Goal: Task Accomplishment & Management: Complete application form

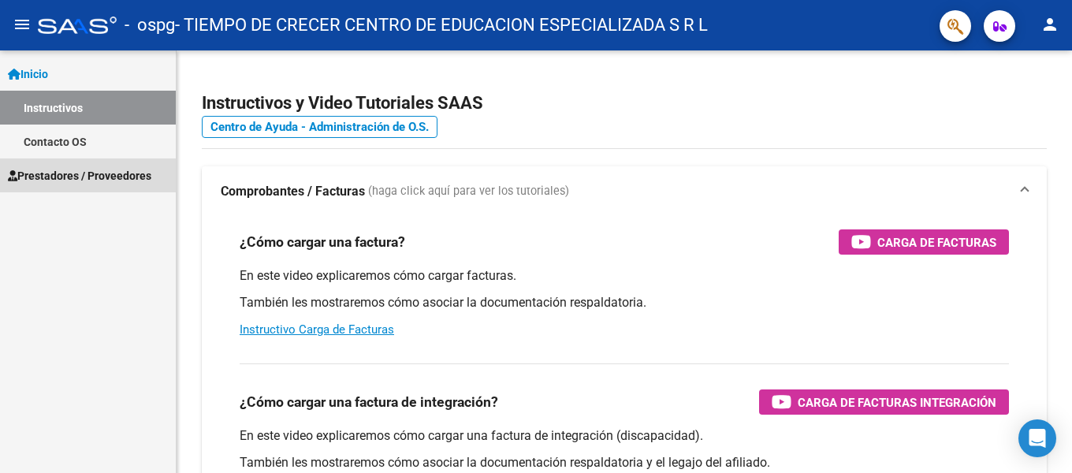
click at [69, 168] on span "Prestadores / Proveedores" at bounding box center [79, 175] width 143 height 17
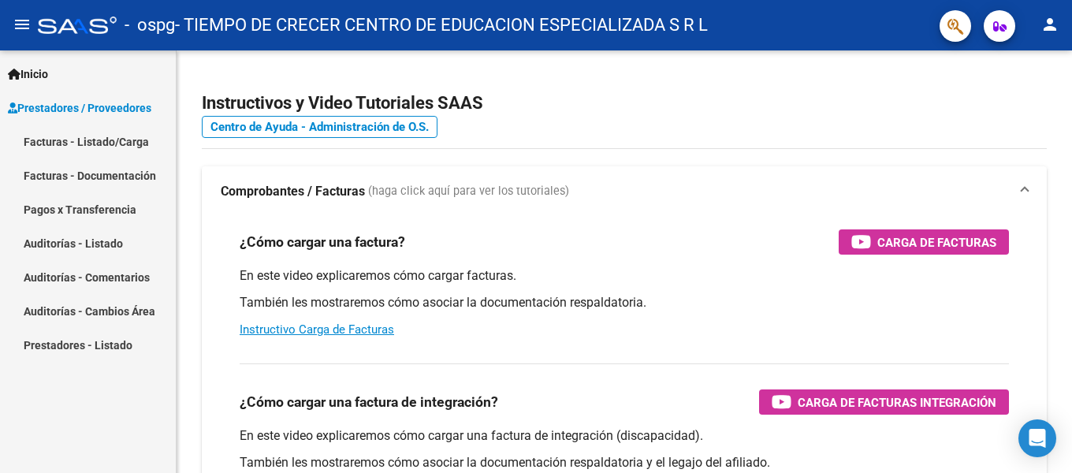
click at [69, 141] on link "Facturas - Listado/Carga" at bounding box center [88, 142] width 176 height 34
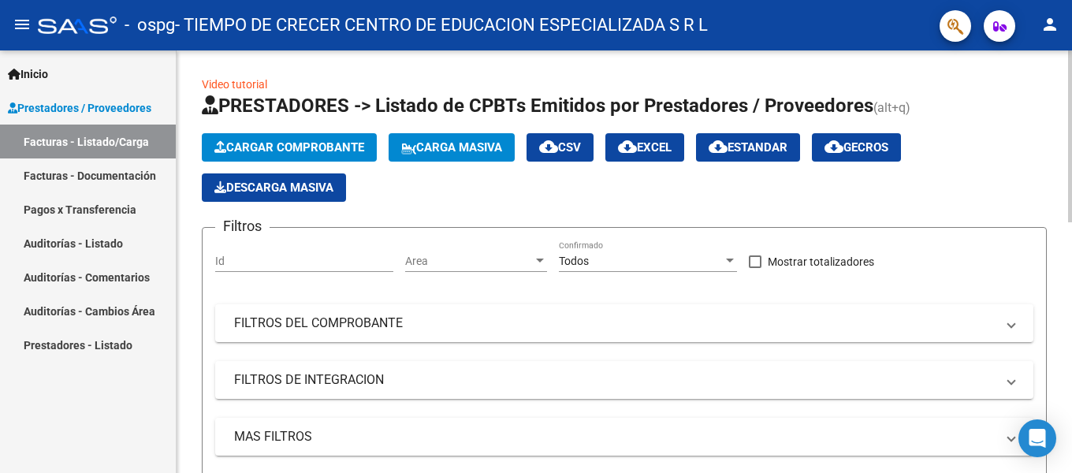
click at [300, 143] on span "Cargar Comprobante" at bounding box center [289, 147] width 150 height 14
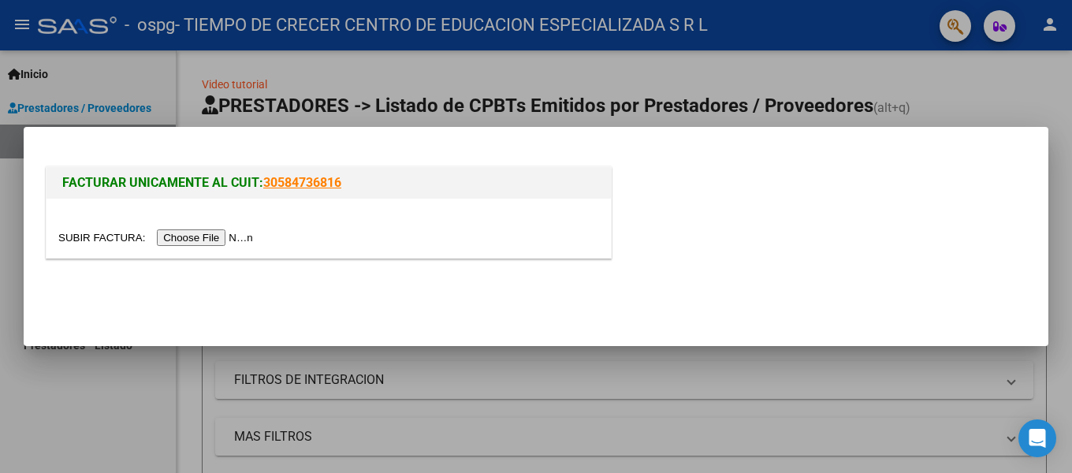
click at [245, 238] on input "file" at bounding box center [157, 237] width 199 height 17
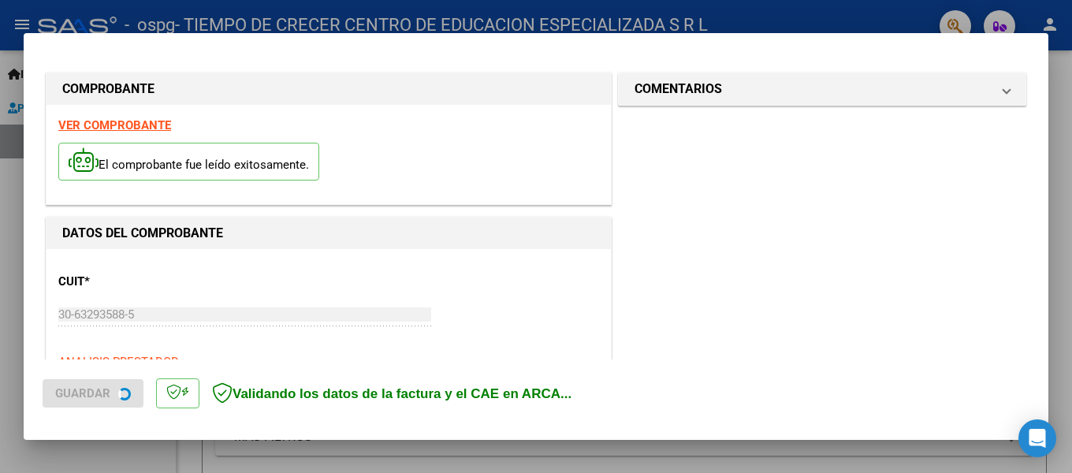
scroll to position [395, 0]
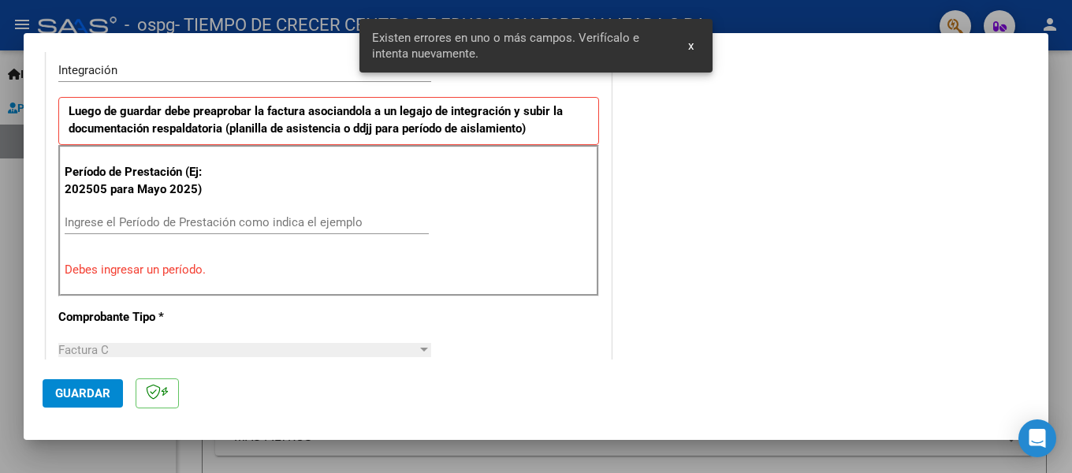
click at [136, 219] on input "Ingrese el Período de Prestación como indica el ejemplo" at bounding box center [247, 222] width 364 height 14
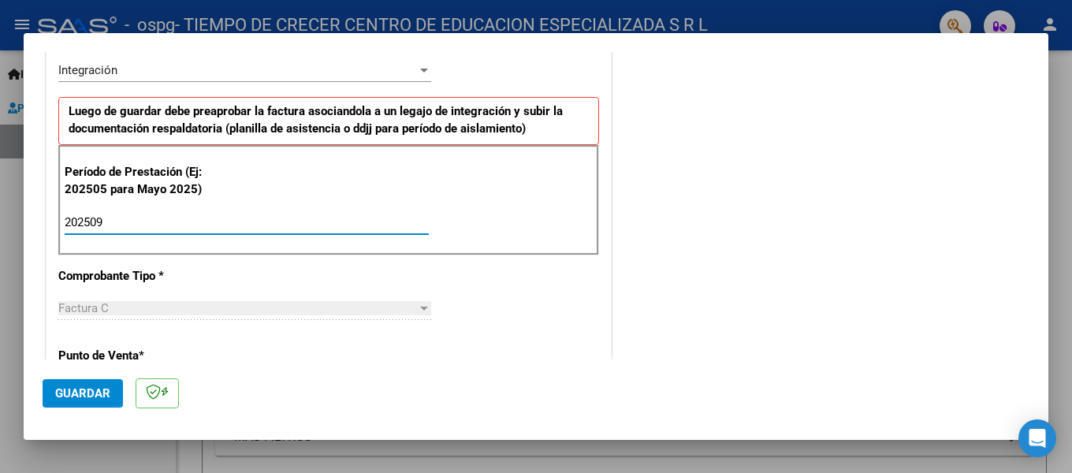
type input "202509"
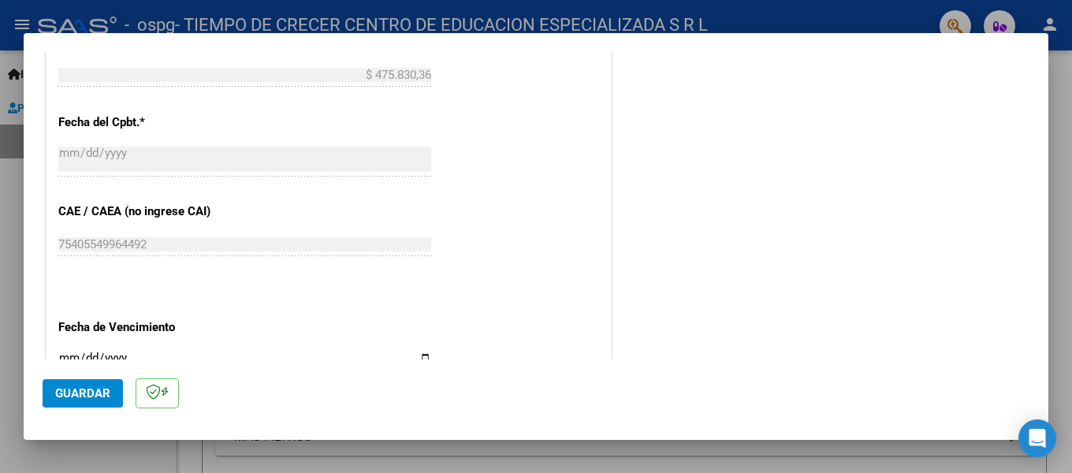
scroll to position [947, 0]
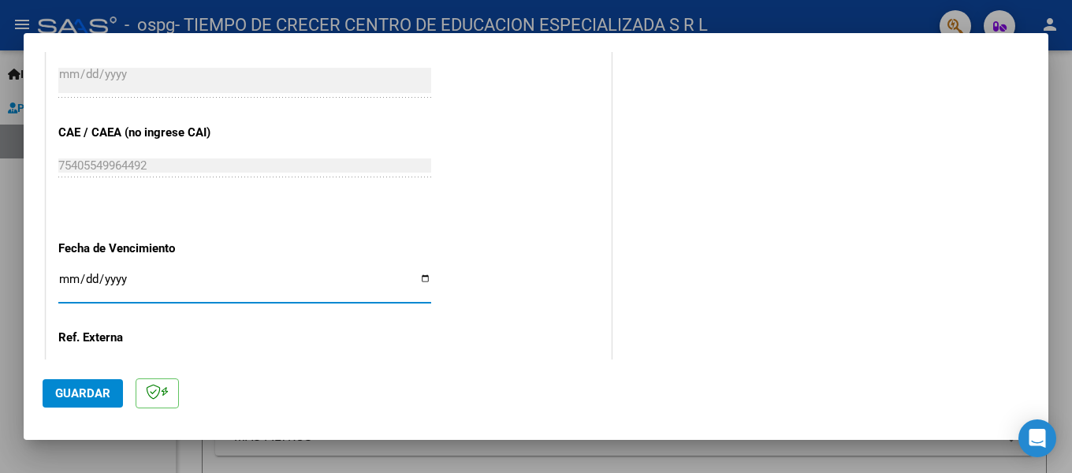
click at [423, 279] on input "Ingresar la fecha" at bounding box center [244, 285] width 373 height 25
type input "[DATE]"
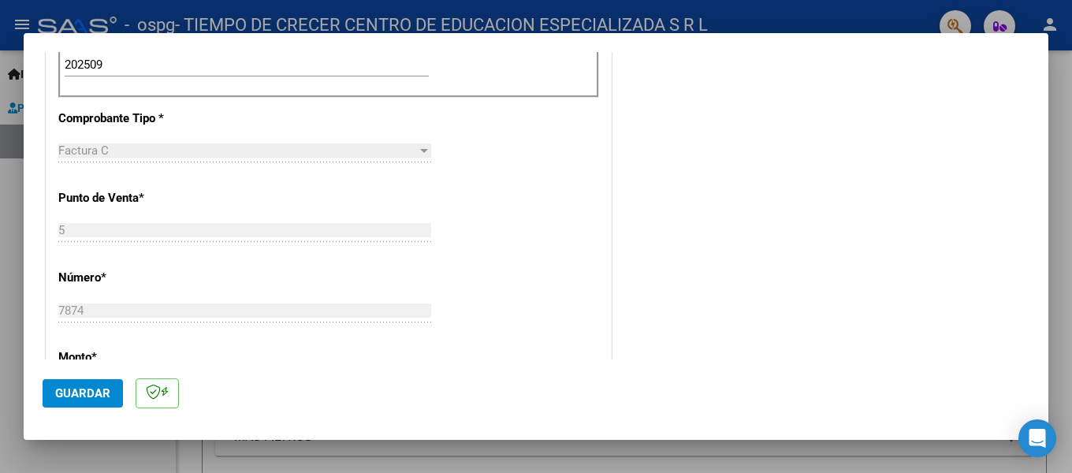
scroll to position [710, 0]
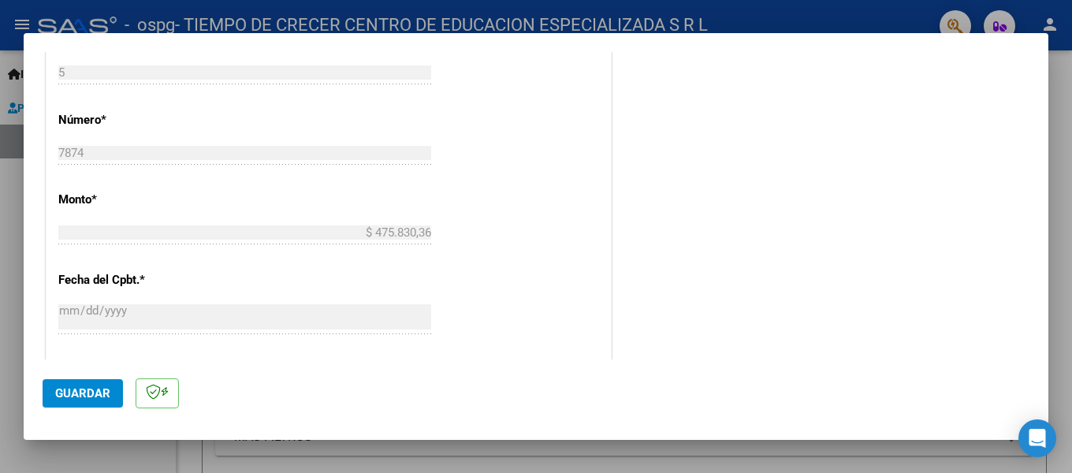
click at [60, 397] on span "Guardar" at bounding box center [82, 393] width 55 height 14
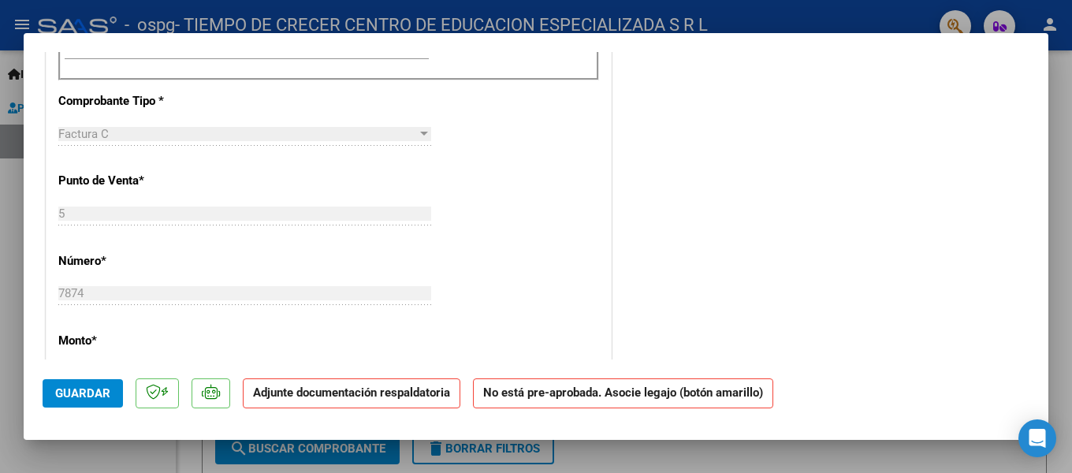
scroll to position [0, 0]
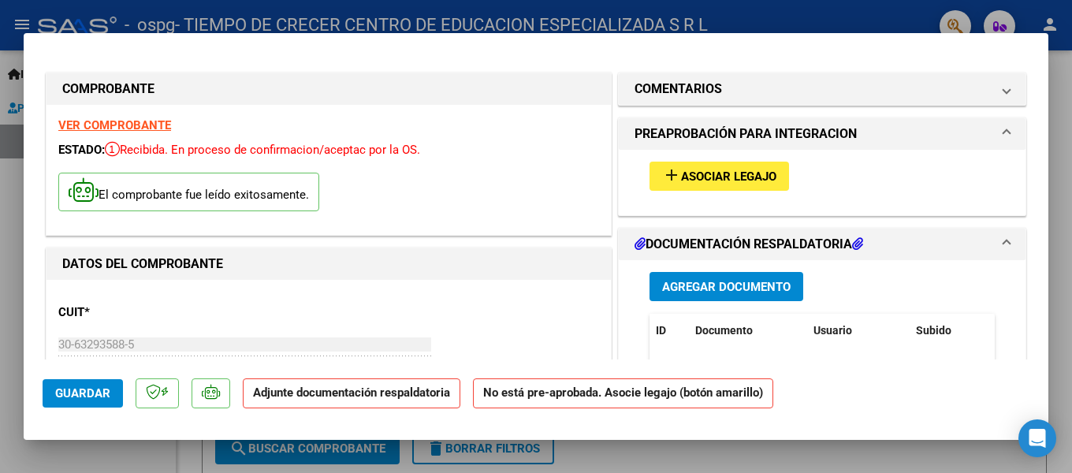
click at [768, 289] on span "Agregar Documento" at bounding box center [726, 287] width 129 height 14
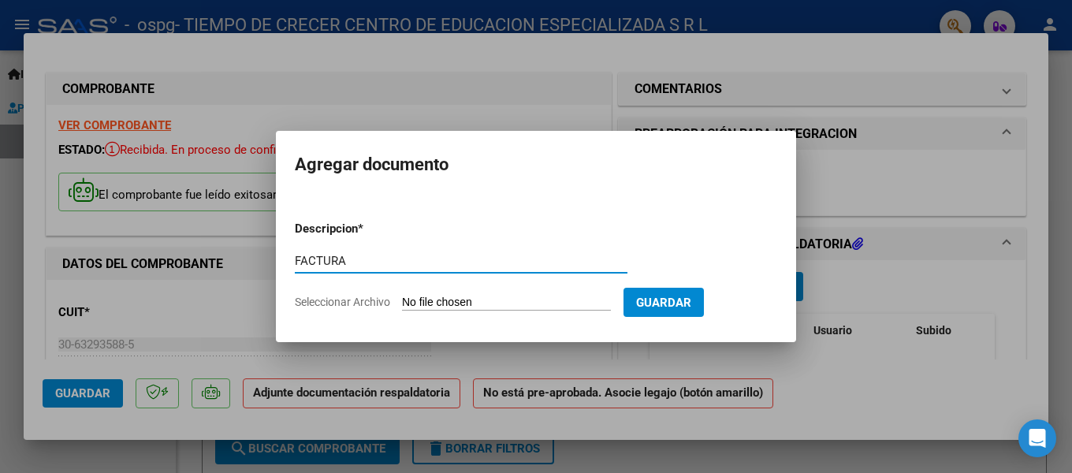
type input "FACTURA"
click at [427, 304] on input "Seleccionar Archivo" at bounding box center [506, 303] width 209 height 15
type input "C:\fakepath\Factura C 0005-00007874.pdf"
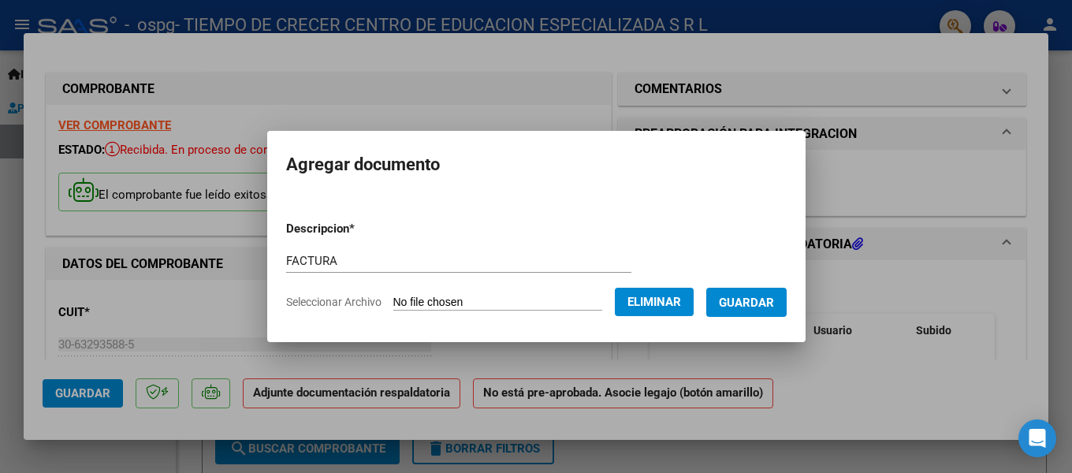
click at [758, 303] on span "Guardar" at bounding box center [746, 303] width 55 height 14
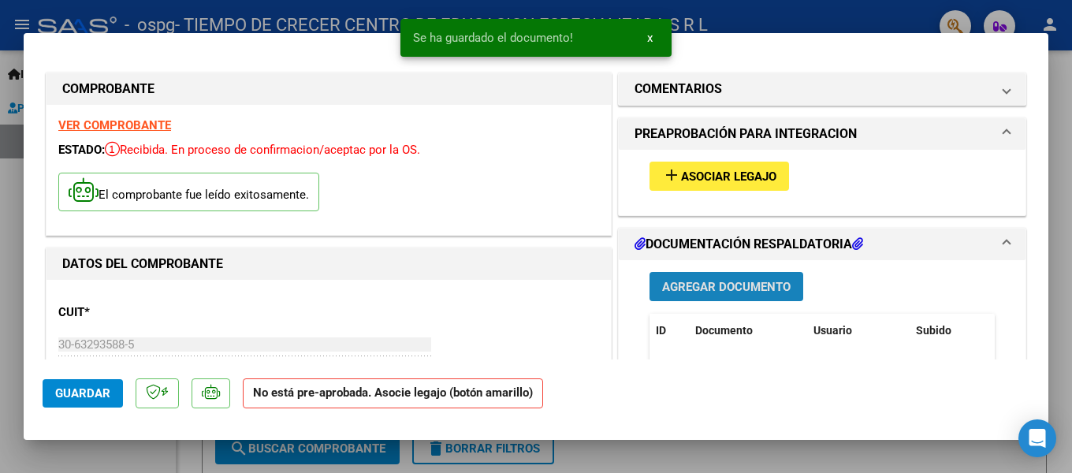
click at [758, 285] on span "Agregar Documento" at bounding box center [726, 287] width 129 height 14
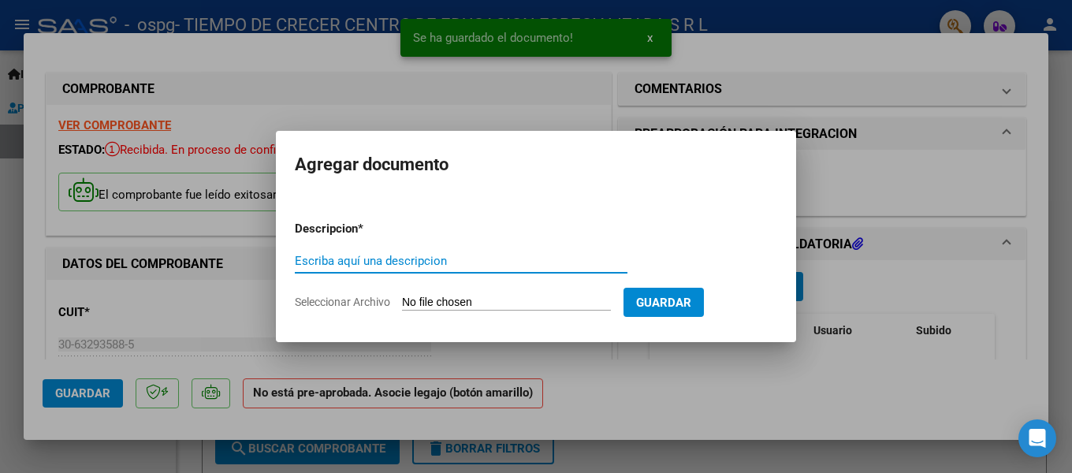
drag, startPoint x: 479, startPoint y: 265, endPoint x: 446, endPoint y: 271, distance: 33.7
click at [476, 264] on input "Escriba aquí una descripcion" at bounding box center [461, 261] width 333 height 14
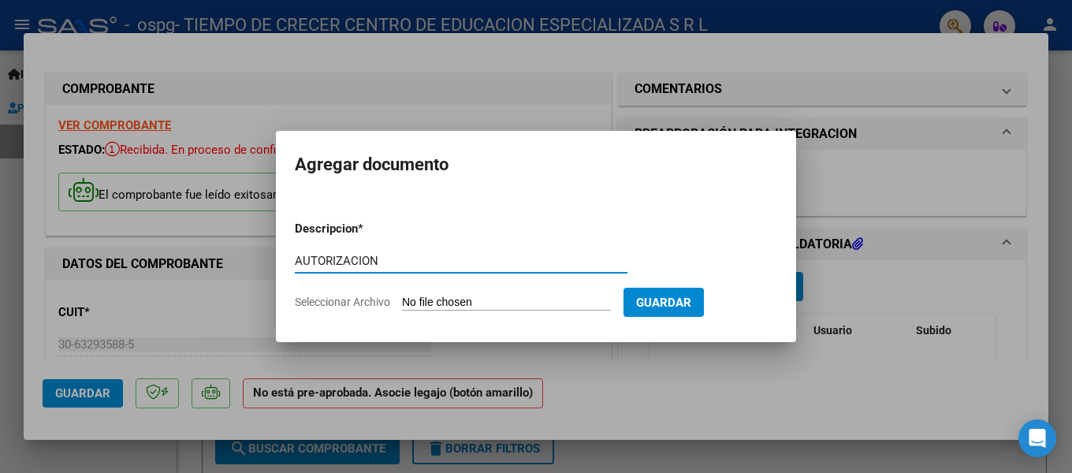
type input "AUTORIZACION"
click at [448, 302] on input "Seleccionar Archivo" at bounding box center [506, 303] width 209 height 15
click at [481, 301] on input "Seleccionar Archivo" at bounding box center [506, 303] width 209 height 15
type input "C:\fakepath\AUTORIACION 2025.odt"
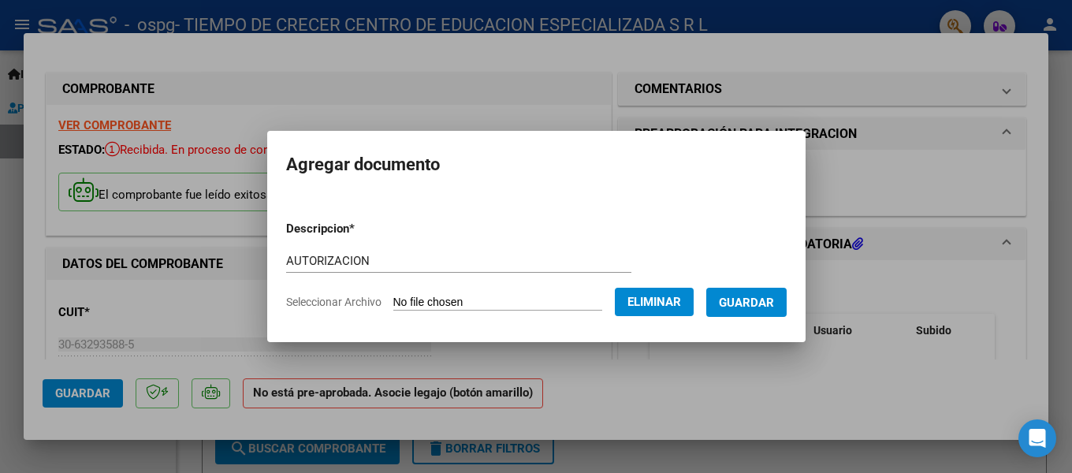
click at [758, 307] on span "Guardar" at bounding box center [746, 303] width 55 height 14
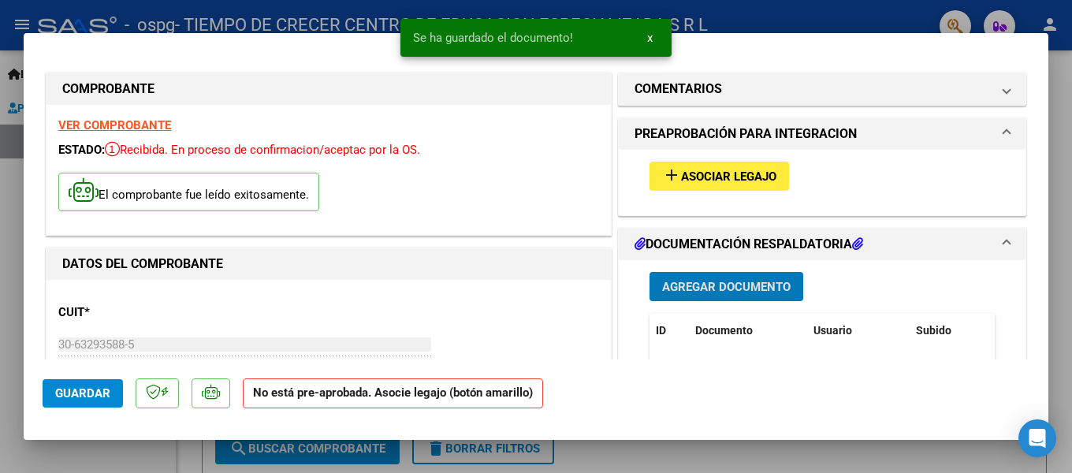
click at [752, 294] on span "Agregar Documento" at bounding box center [726, 287] width 129 height 14
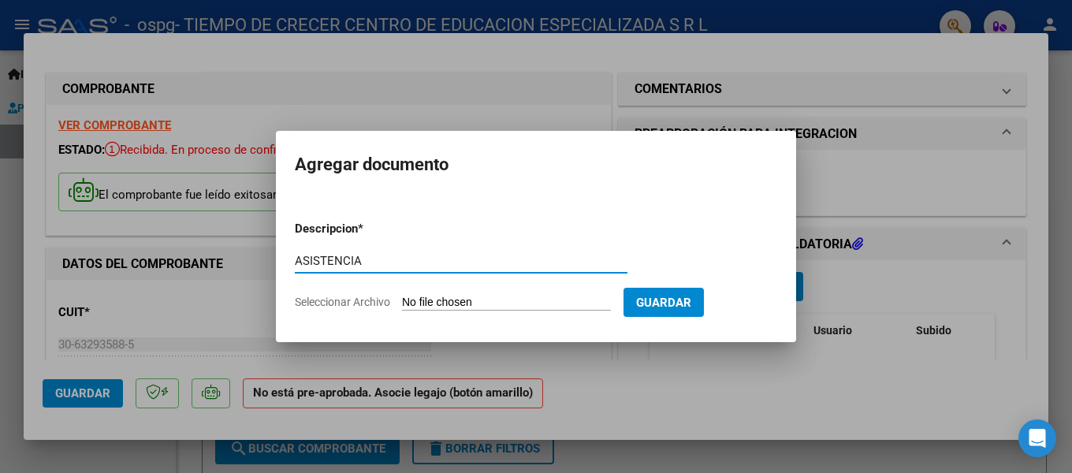
type input "ASISTENCIA"
click at [419, 297] on input "Seleccionar Archivo" at bounding box center [506, 303] width 209 height 15
type input "C:\fakepath\PLANILLA DE ASISTENCIA [PERSON_NAME] [DATE].pdf"
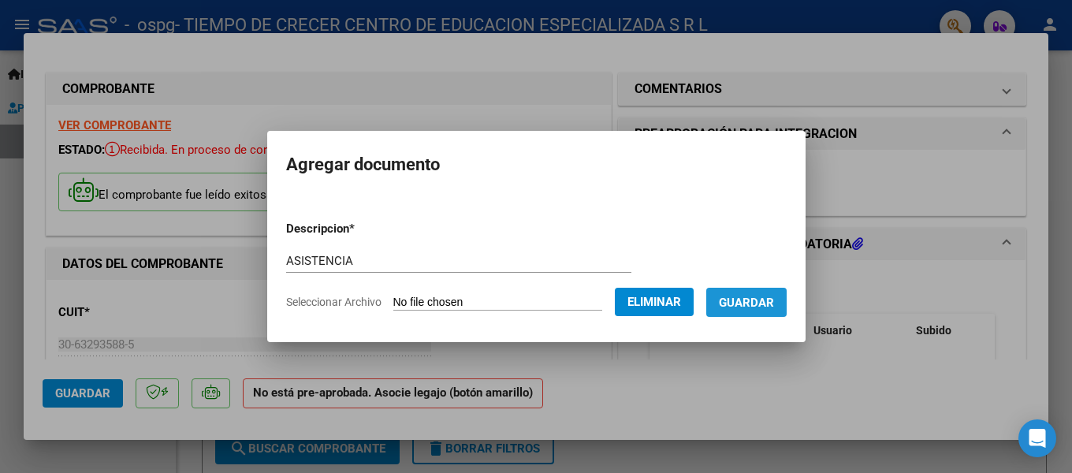
click at [766, 307] on span "Guardar" at bounding box center [746, 303] width 55 height 14
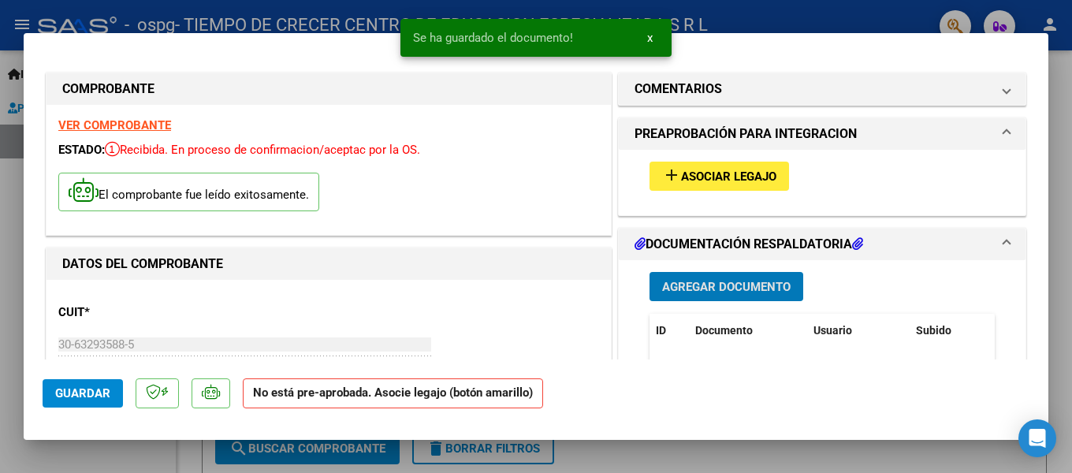
scroll to position [79, 0]
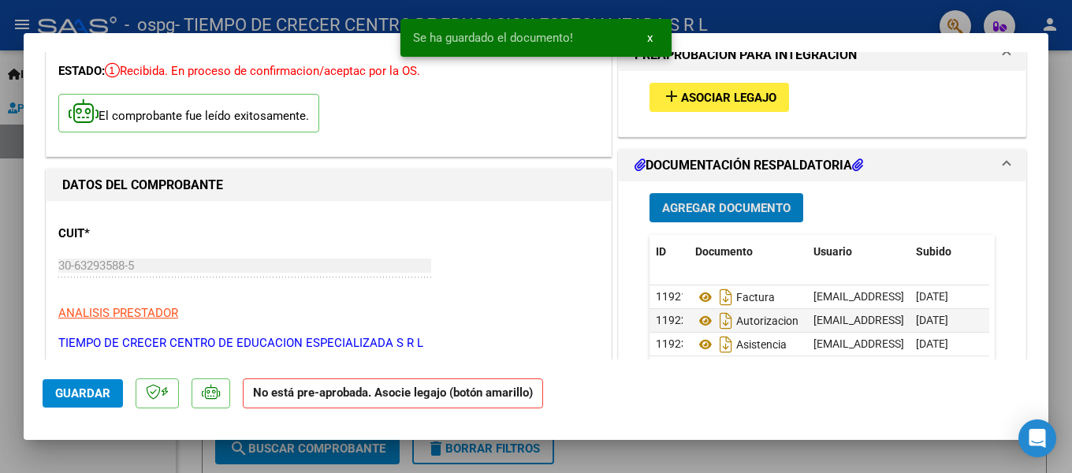
click at [751, 99] on span "Asociar Legajo" at bounding box center [728, 98] width 95 height 14
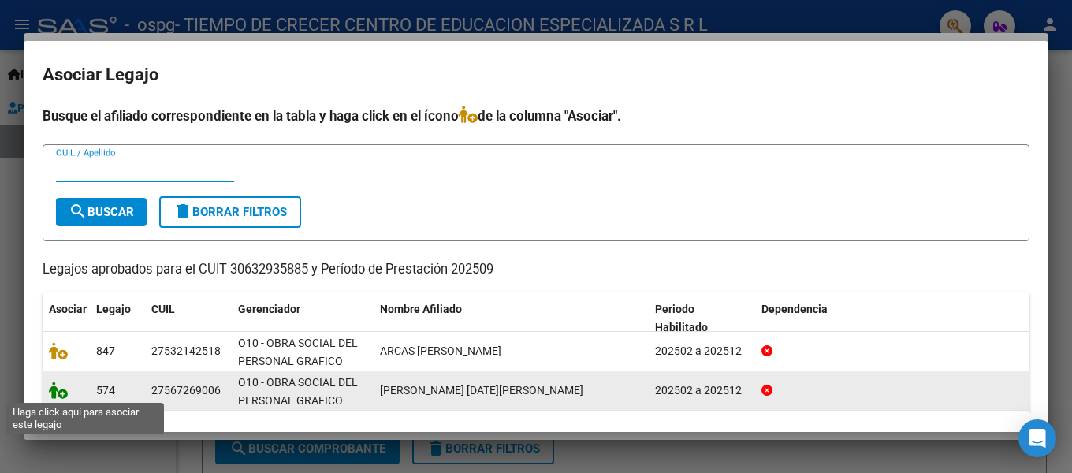
click at [61, 393] on icon at bounding box center [58, 390] width 19 height 17
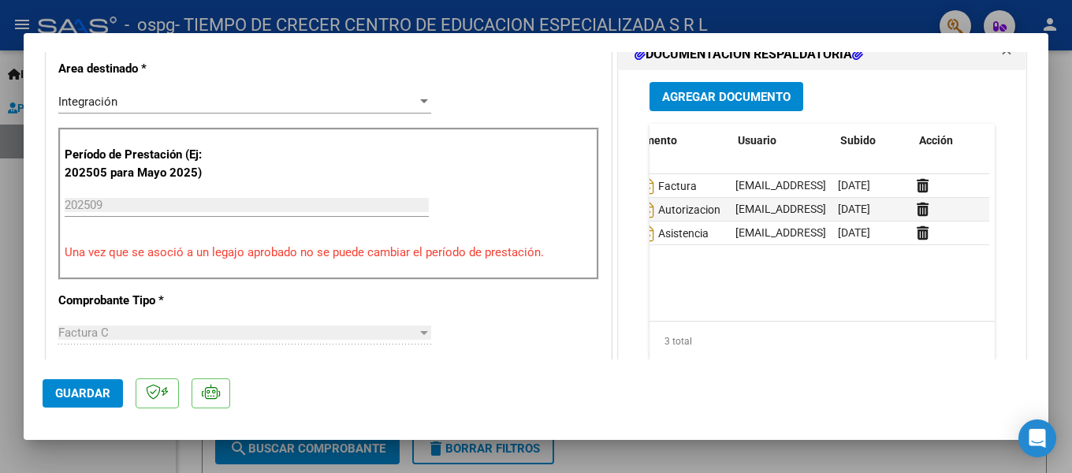
scroll to position [0, 0]
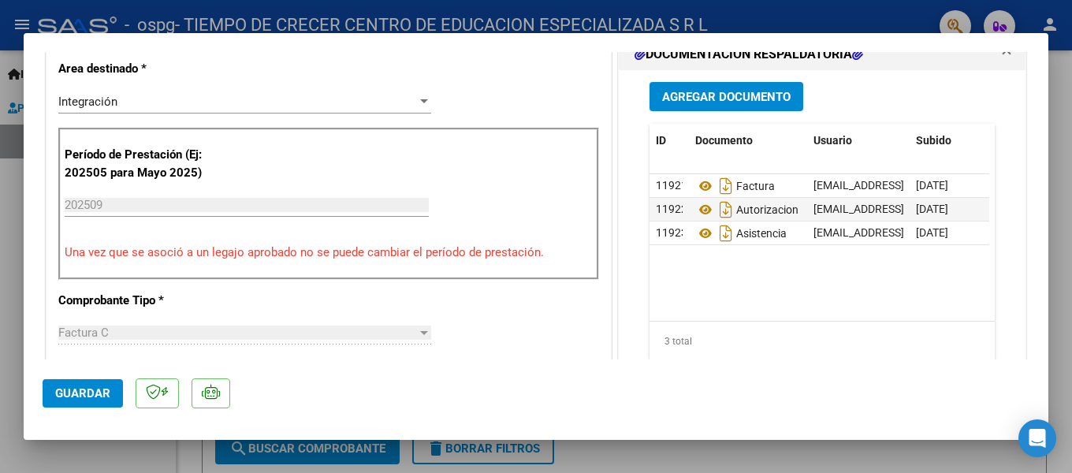
click at [73, 392] on span "Guardar" at bounding box center [82, 393] width 55 height 14
click at [602, 463] on div at bounding box center [536, 236] width 1072 height 473
type input "$ 0,00"
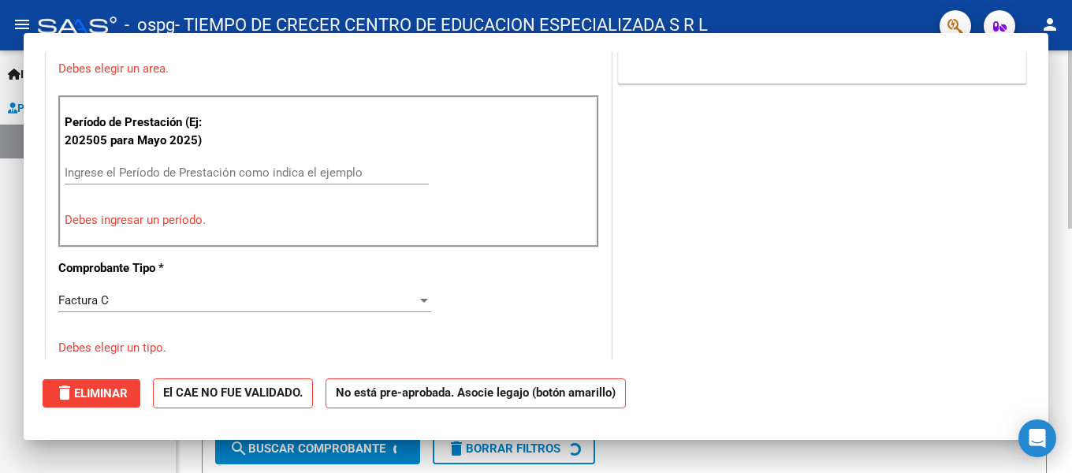
scroll to position [326, 0]
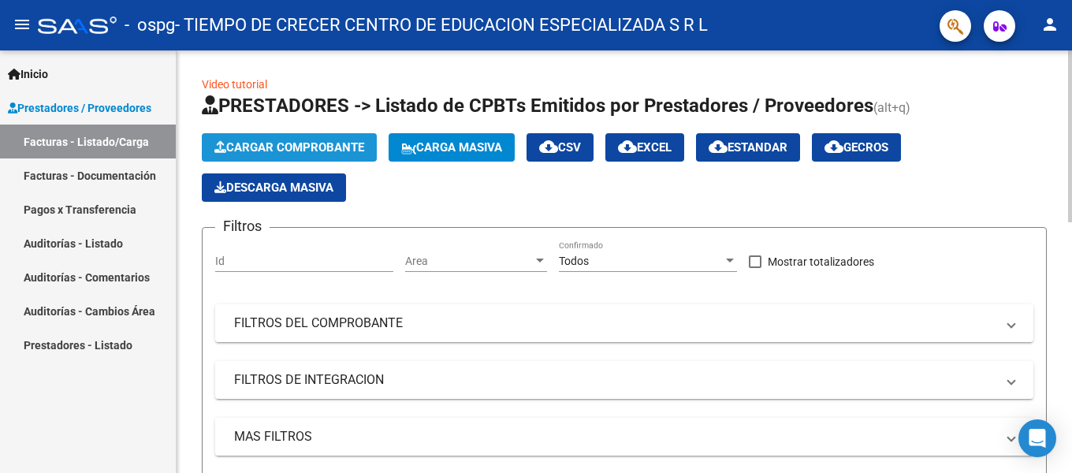
click at [352, 146] on span "Cargar Comprobante" at bounding box center [289, 147] width 150 height 14
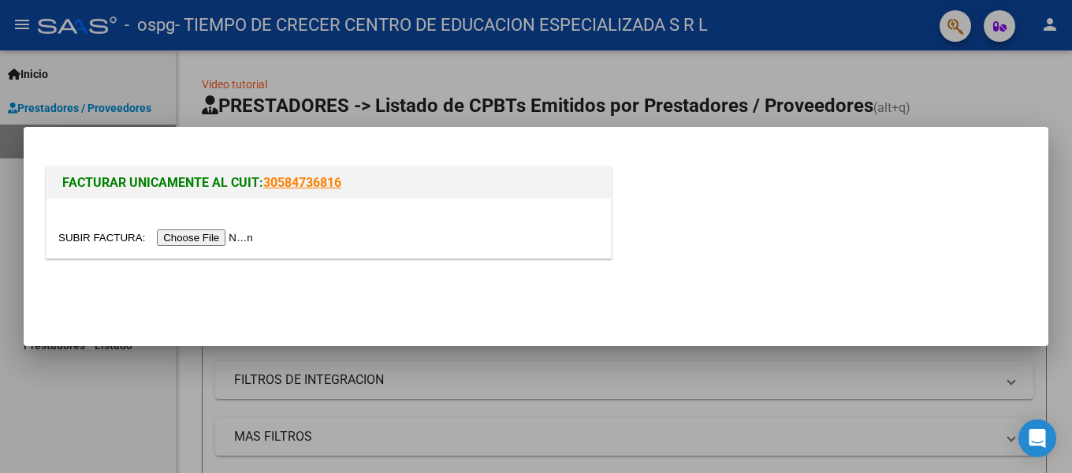
click at [214, 240] on input "file" at bounding box center [157, 237] width 199 height 17
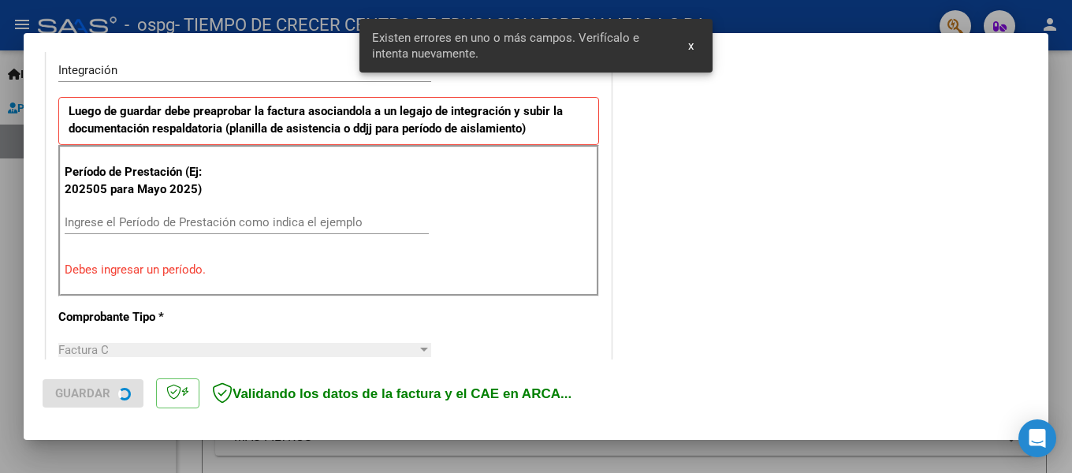
scroll to position [395, 0]
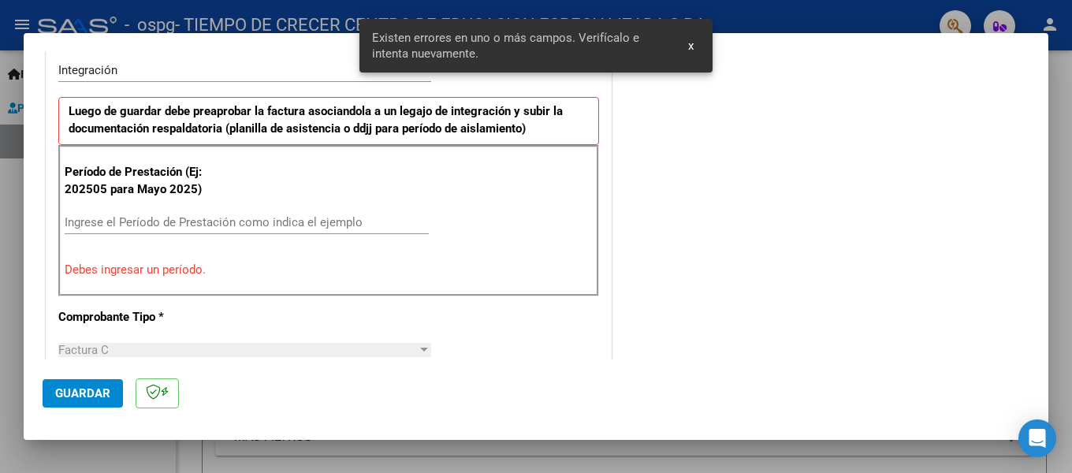
click at [197, 223] on input "Ingrese el Período de Prestación como indica el ejemplo" at bounding box center [247, 222] width 364 height 14
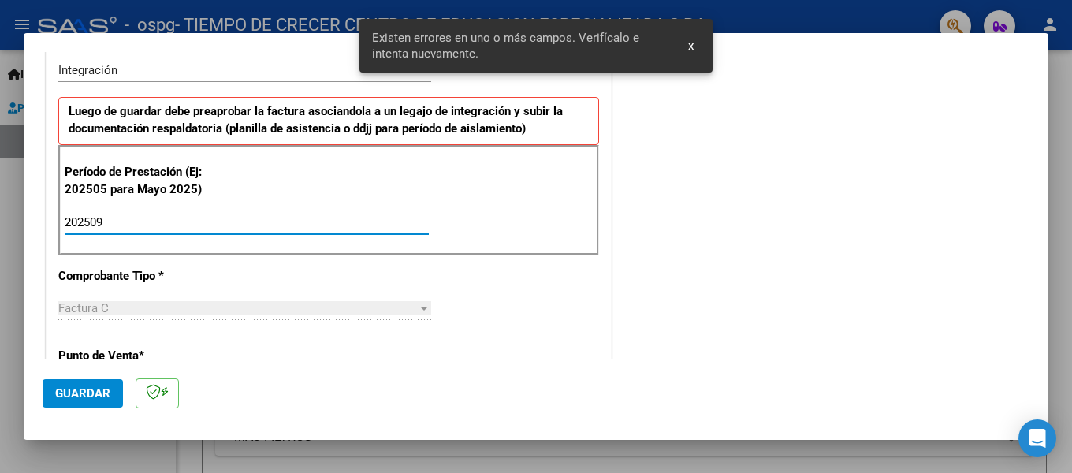
type input "202509"
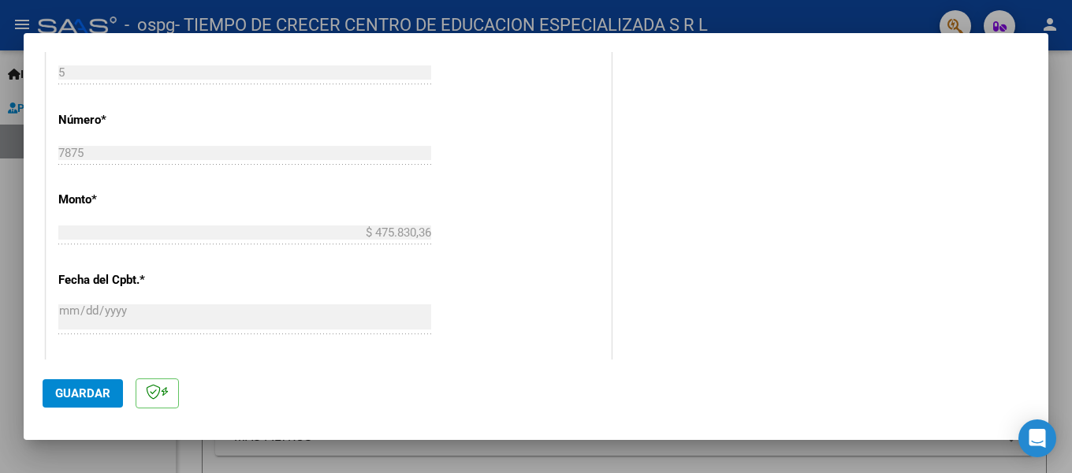
scroll to position [947, 0]
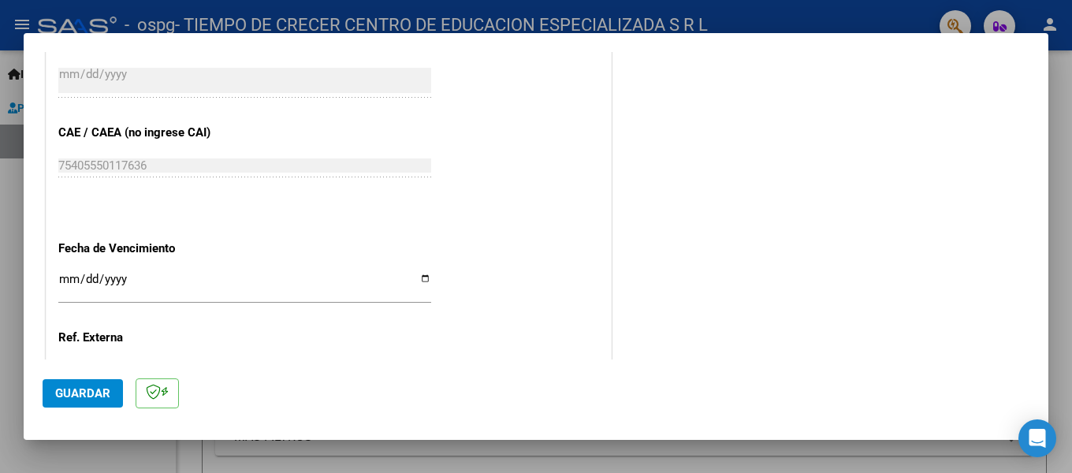
click at [420, 273] on input "Ingresar la fecha" at bounding box center [244, 285] width 373 height 25
type input "[DATE]"
click at [78, 391] on span "Guardar" at bounding box center [82, 393] width 55 height 14
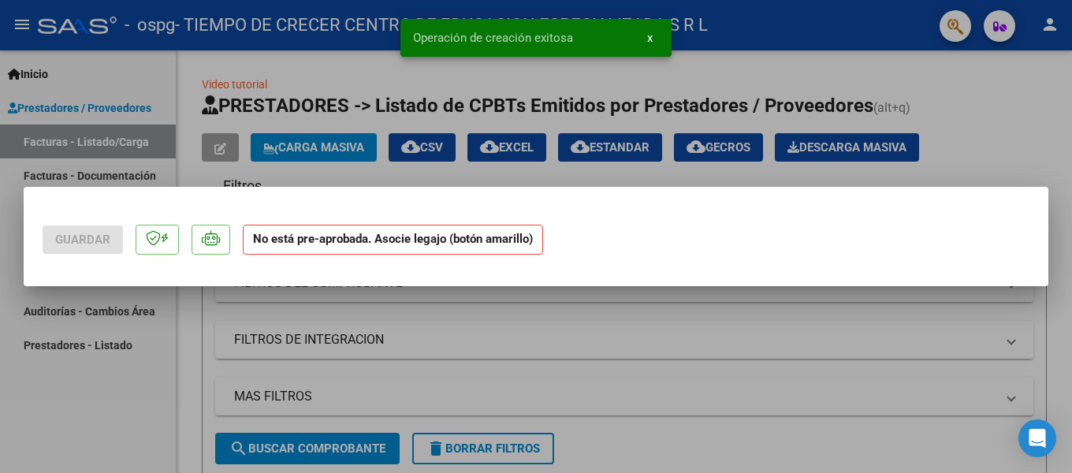
scroll to position [0, 0]
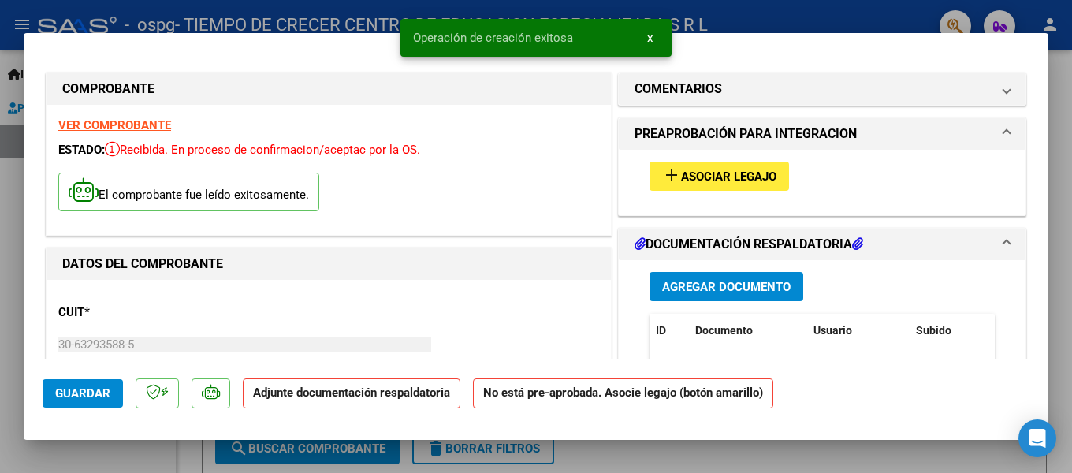
click at [703, 286] on span "Agregar Documento" at bounding box center [726, 287] width 129 height 14
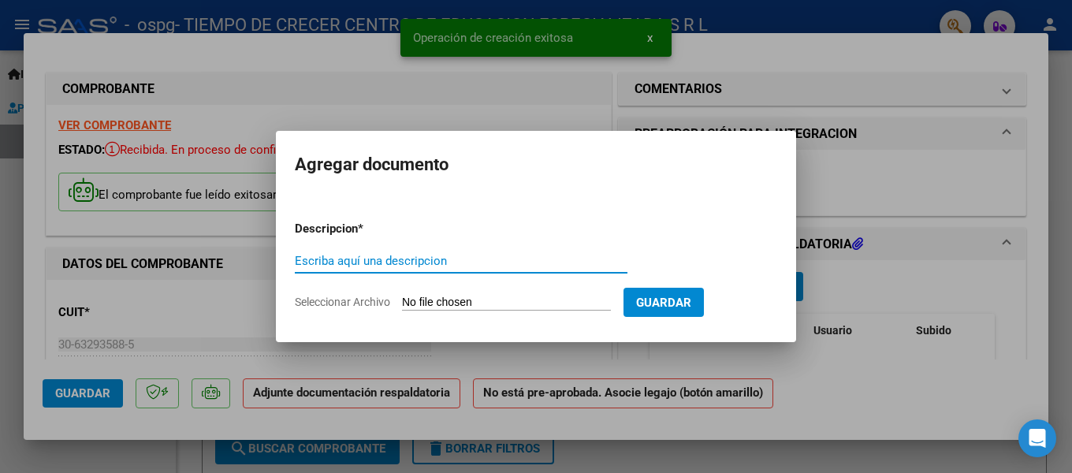
click at [496, 265] on input "Escriba aquí una descripcion" at bounding box center [461, 261] width 333 height 14
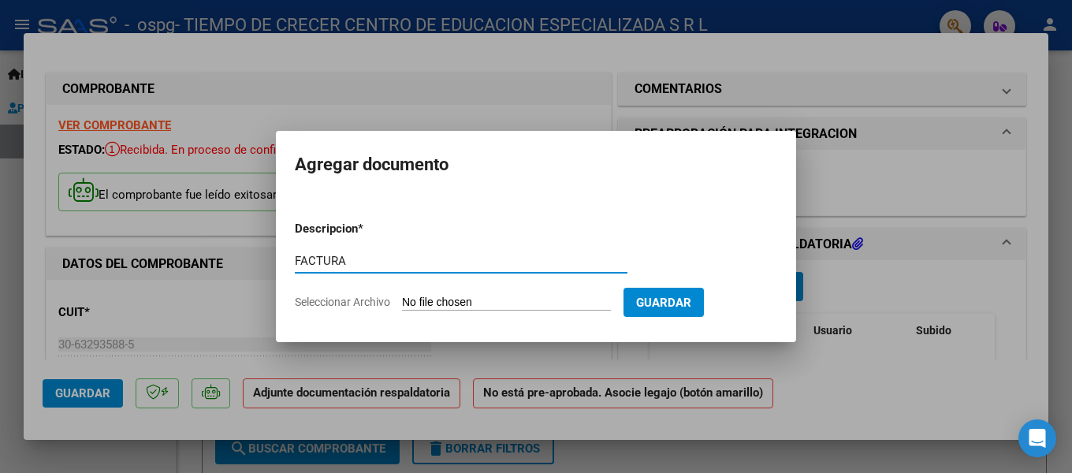
type input "FACTURA"
click at [472, 297] on input "Seleccionar Archivo" at bounding box center [506, 303] width 209 height 15
type input "C:\fakepath\Factura C 0005-00007875.pdf"
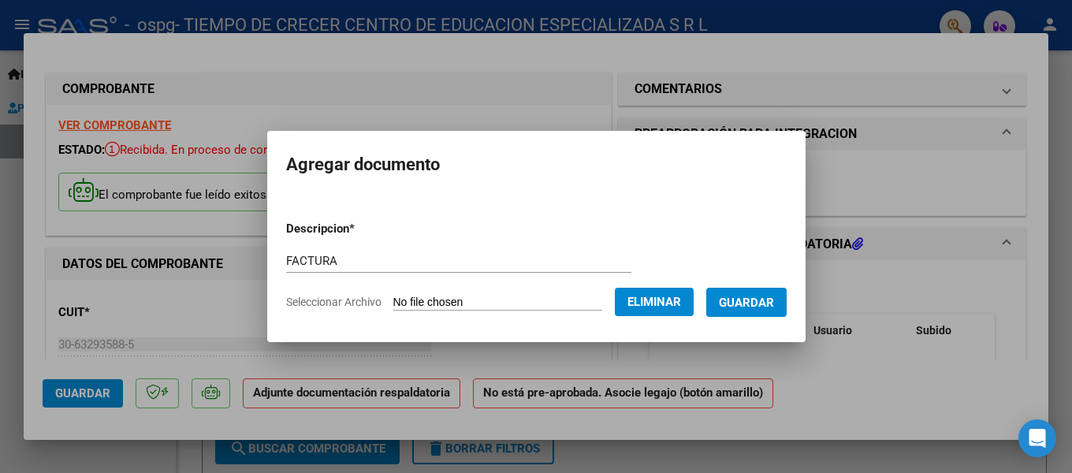
click at [766, 307] on span "Guardar" at bounding box center [746, 303] width 55 height 14
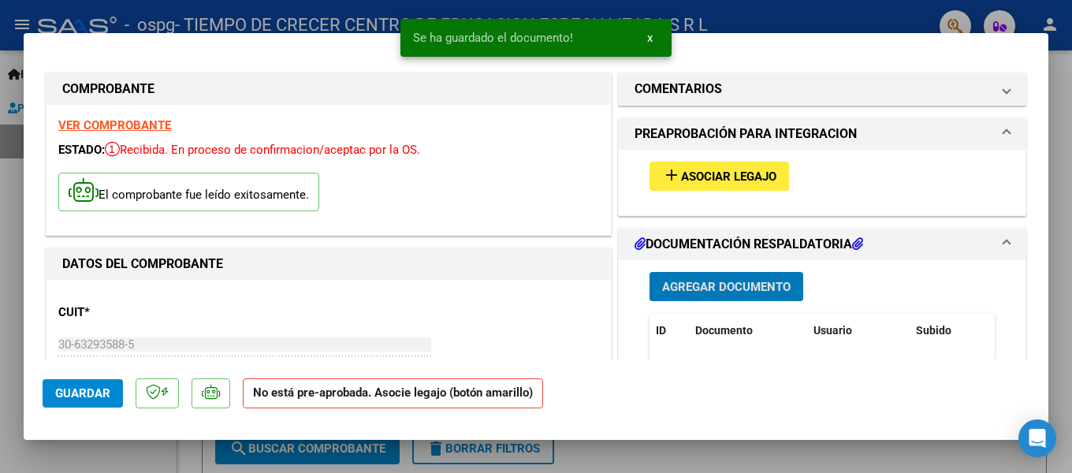
click at [705, 289] on span "Agregar Documento" at bounding box center [726, 287] width 129 height 14
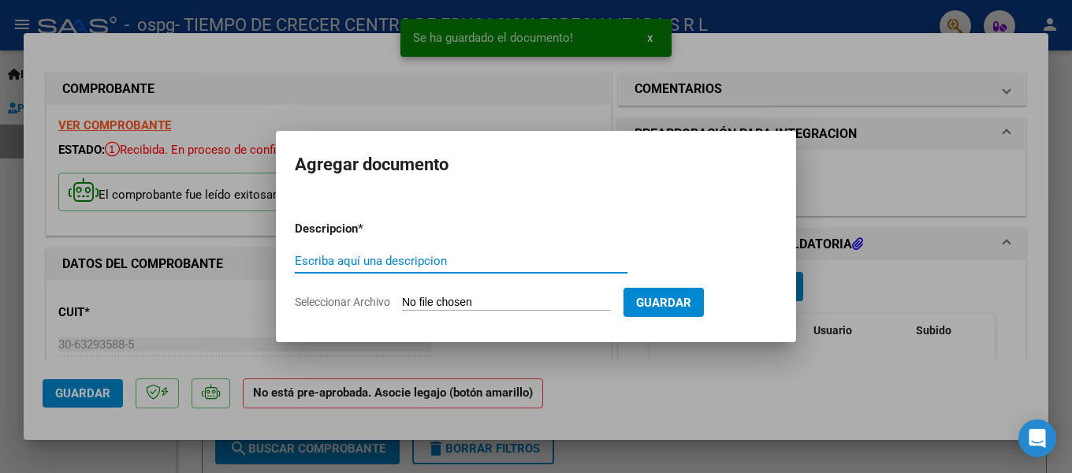
click at [411, 259] on input "Escriba aquí una descripcion" at bounding box center [461, 261] width 333 height 14
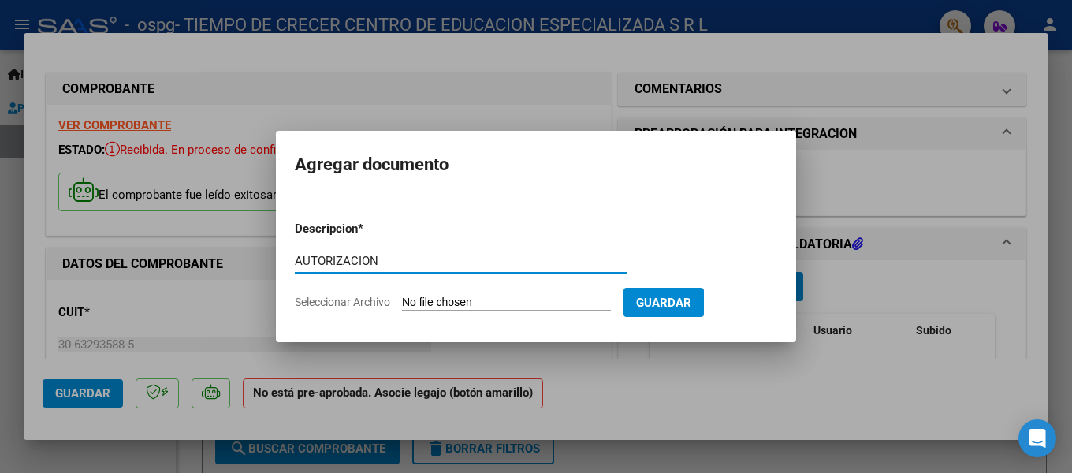
type input "AUTORIZACION"
click at [464, 304] on input "Seleccionar Archivo" at bounding box center [506, 303] width 209 height 15
type input "C:\fakepath\Scan.jpg"
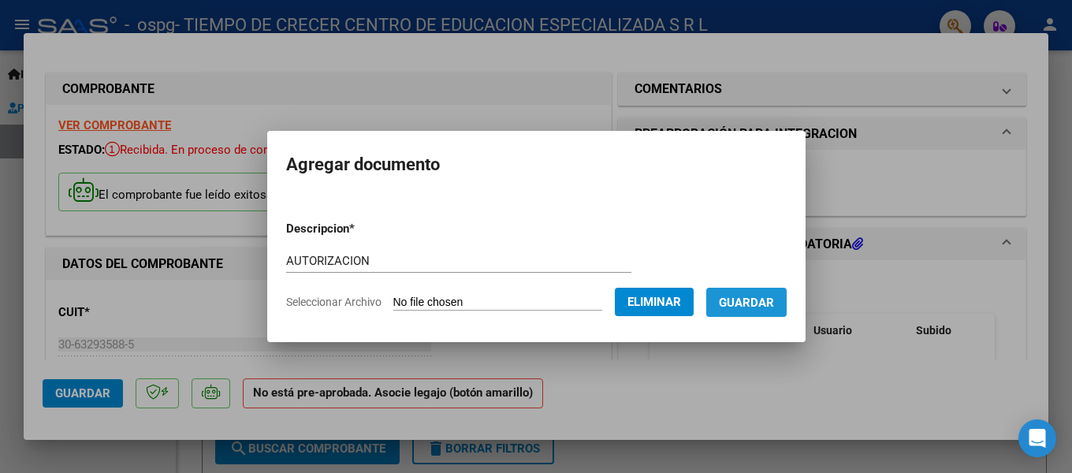
click at [756, 308] on span "Guardar" at bounding box center [746, 303] width 55 height 14
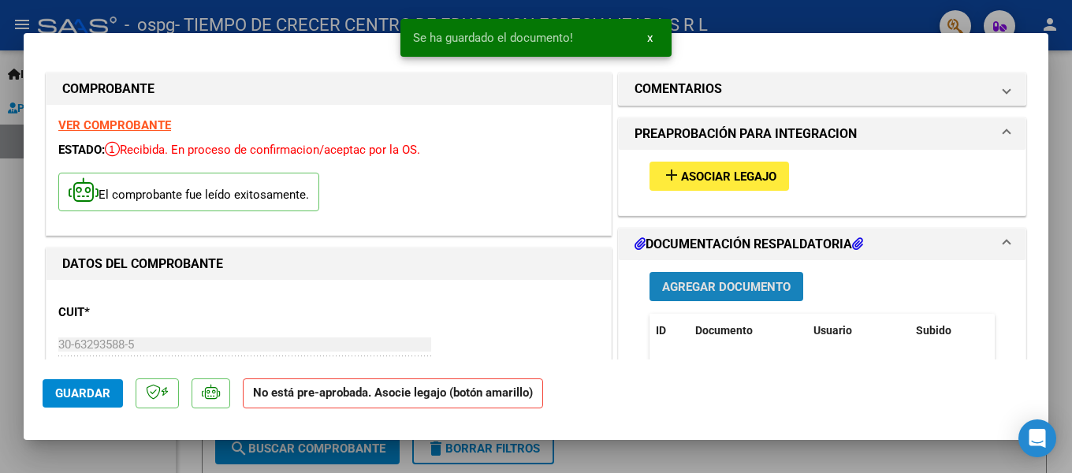
click at [757, 286] on span "Agregar Documento" at bounding box center [726, 287] width 129 height 14
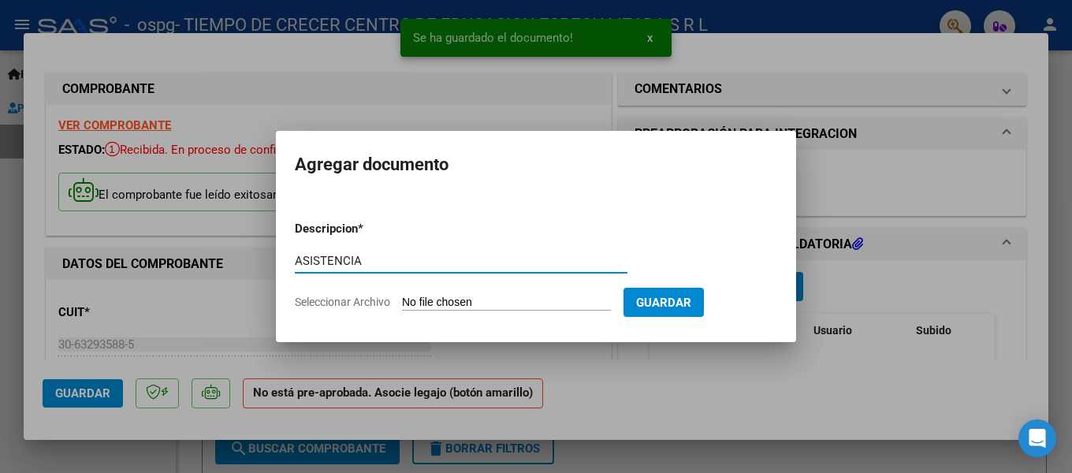
type input "ASISTENCIA"
click at [519, 295] on app-file-uploader "Seleccionar Archivo" at bounding box center [459, 302] width 329 height 14
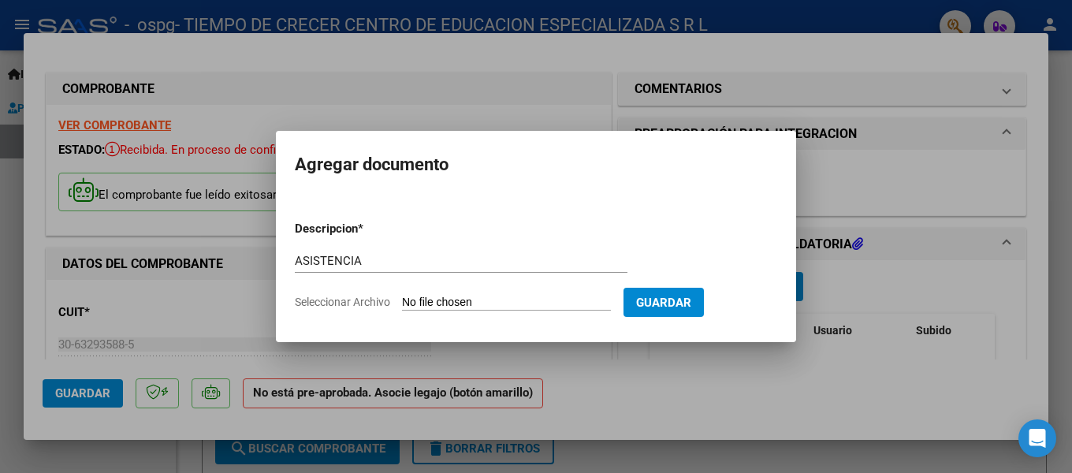
click at [443, 300] on input "Seleccionar Archivo" at bounding box center [506, 303] width 209 height 15
type input "C:\fakepath\[PERSON_NAME] PLANILLA DE ASISTENCIA [DATE] (1).pdf"
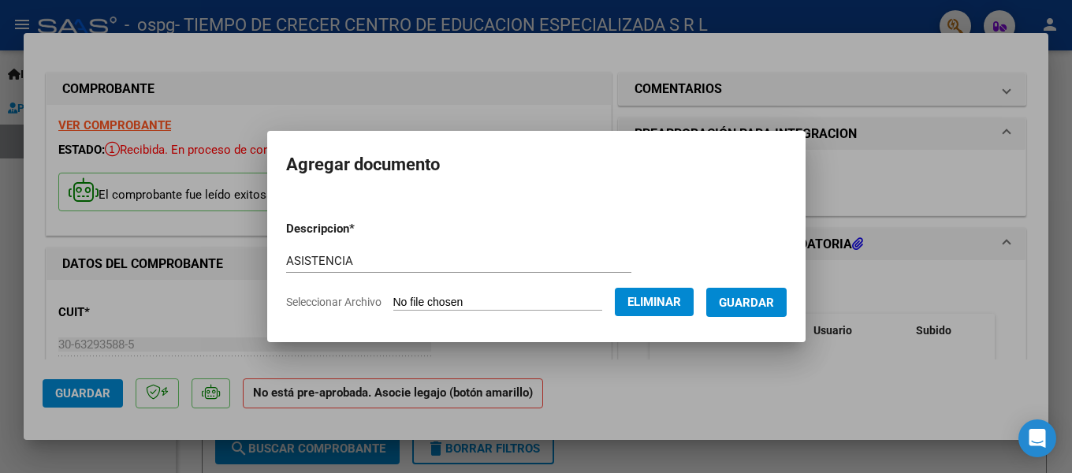
click at [758, 307] on span "Guardar" at bounding box center [746, 303] width 55 height 14
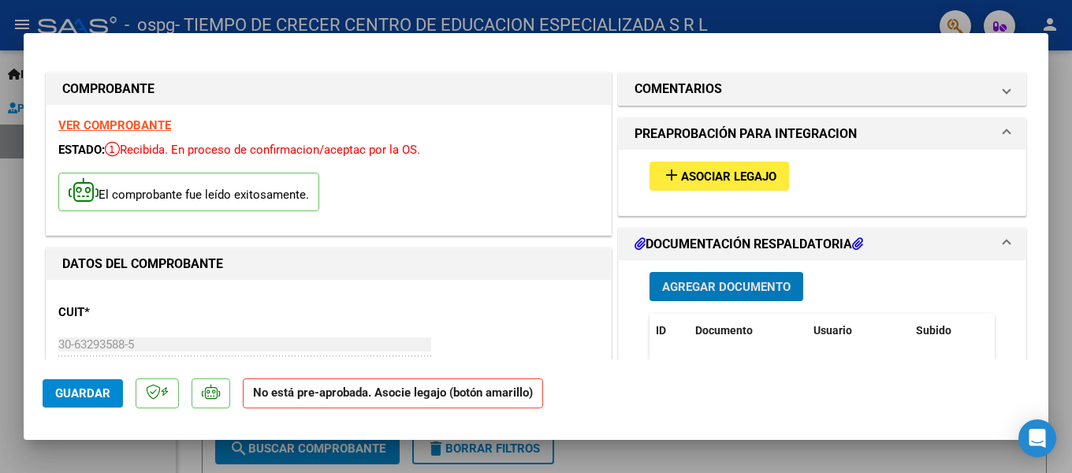
click at [758, 181] on span "Asociar Legajo" at bounding box center [728, 177] width 95 height 14
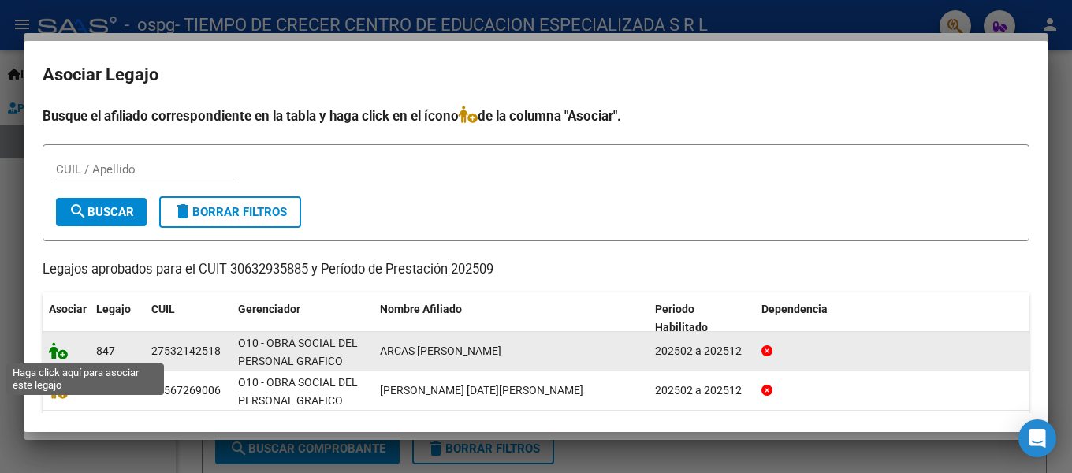
click at [65, 353] on icon at bounding box center [58, 350] width 19 height 17
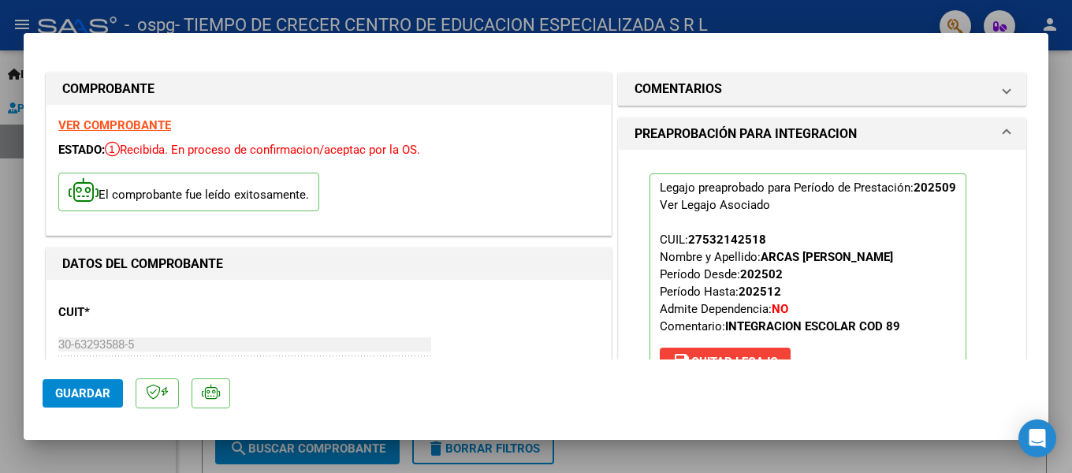
scroll to position [79, 0]
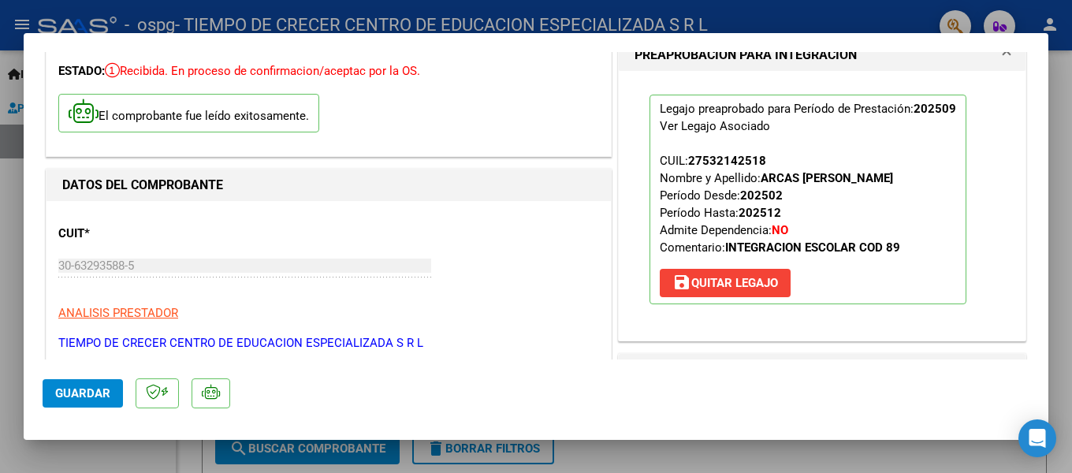
click at [66, 399] on span "Guardar" at bounding box center [82, 393] width 55 height 14
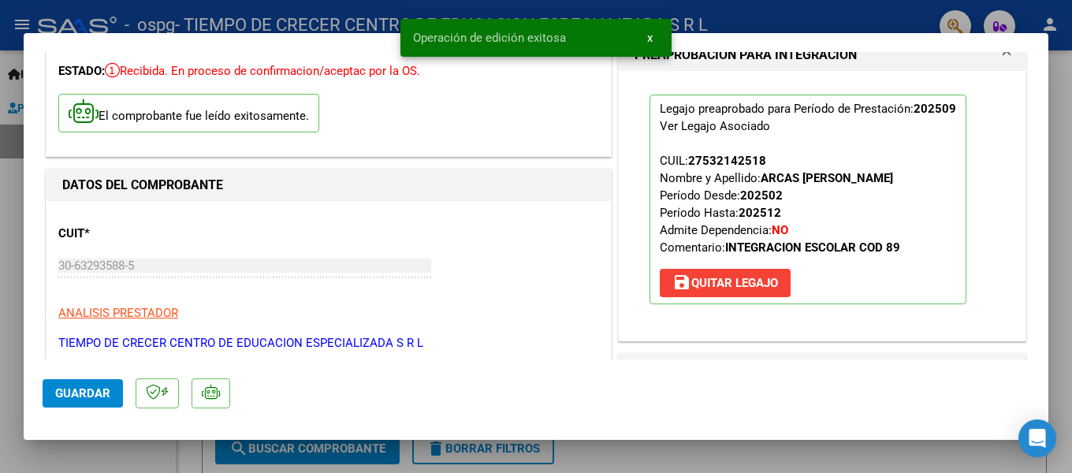
click at [648, 386] on mat-dialog-actions "Guardar" at bounding box center [536, 391] width 987 height 62
click at [79, 393] on span "Guardar" at bounding box center [82, 393] width 55 height 14
click at [687, 395] on mat-dialog-actions "Guardar" at bounding box center [536, 391] width 987 height 62
click at [755, 455] on div at bounding box center [536, 236] width 1072 height 473
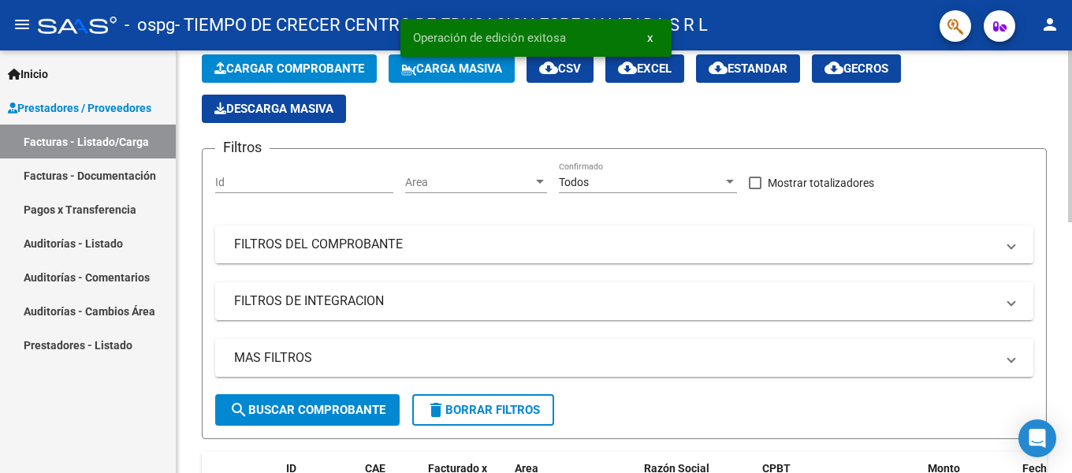
scroll to position [315, 0]
